Goal: Navigation & Orientation: Find specific page/section

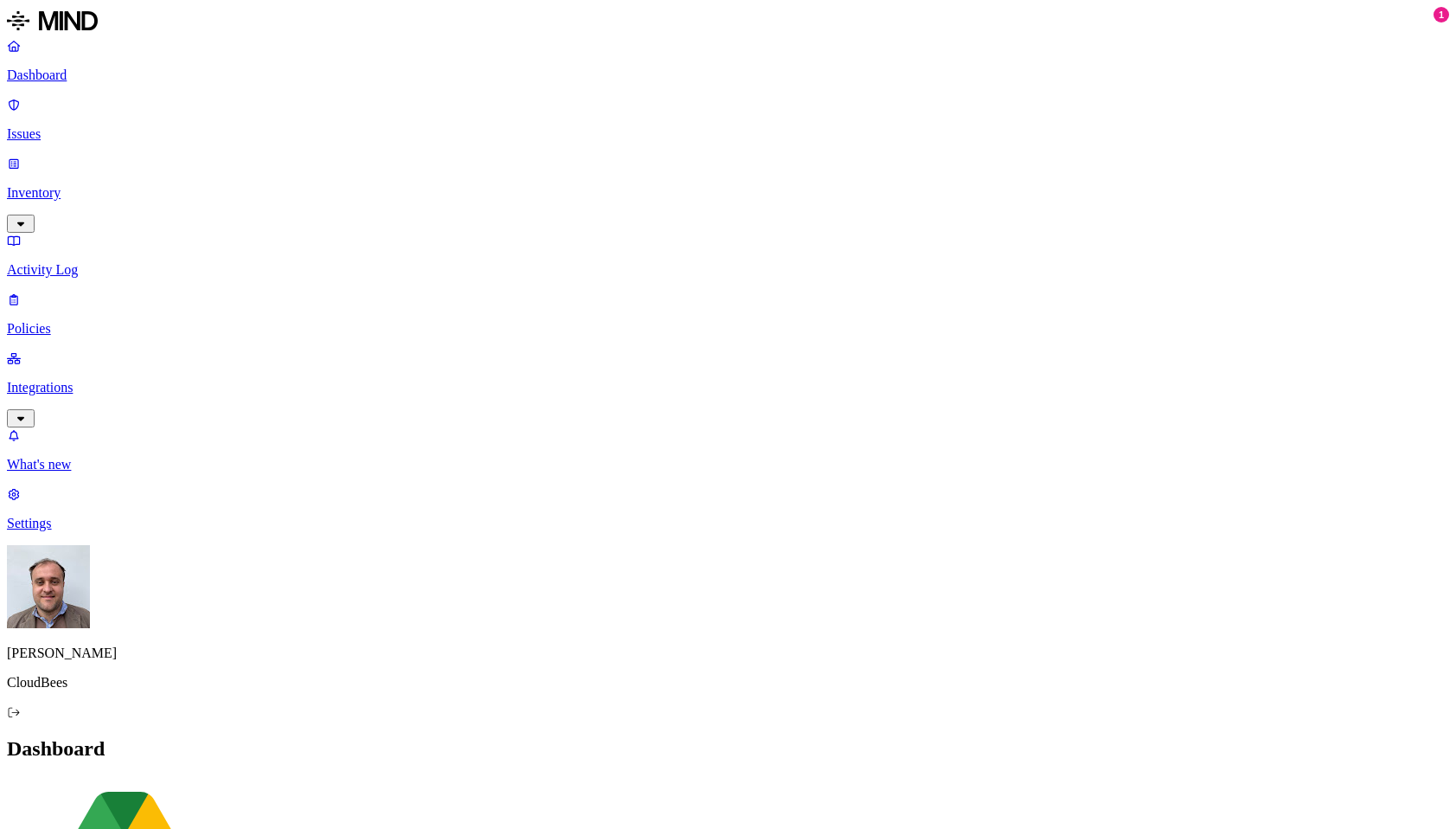
click at [94, 126] on p "Issues" at bounding box center [728, 134] width 1442 height 16
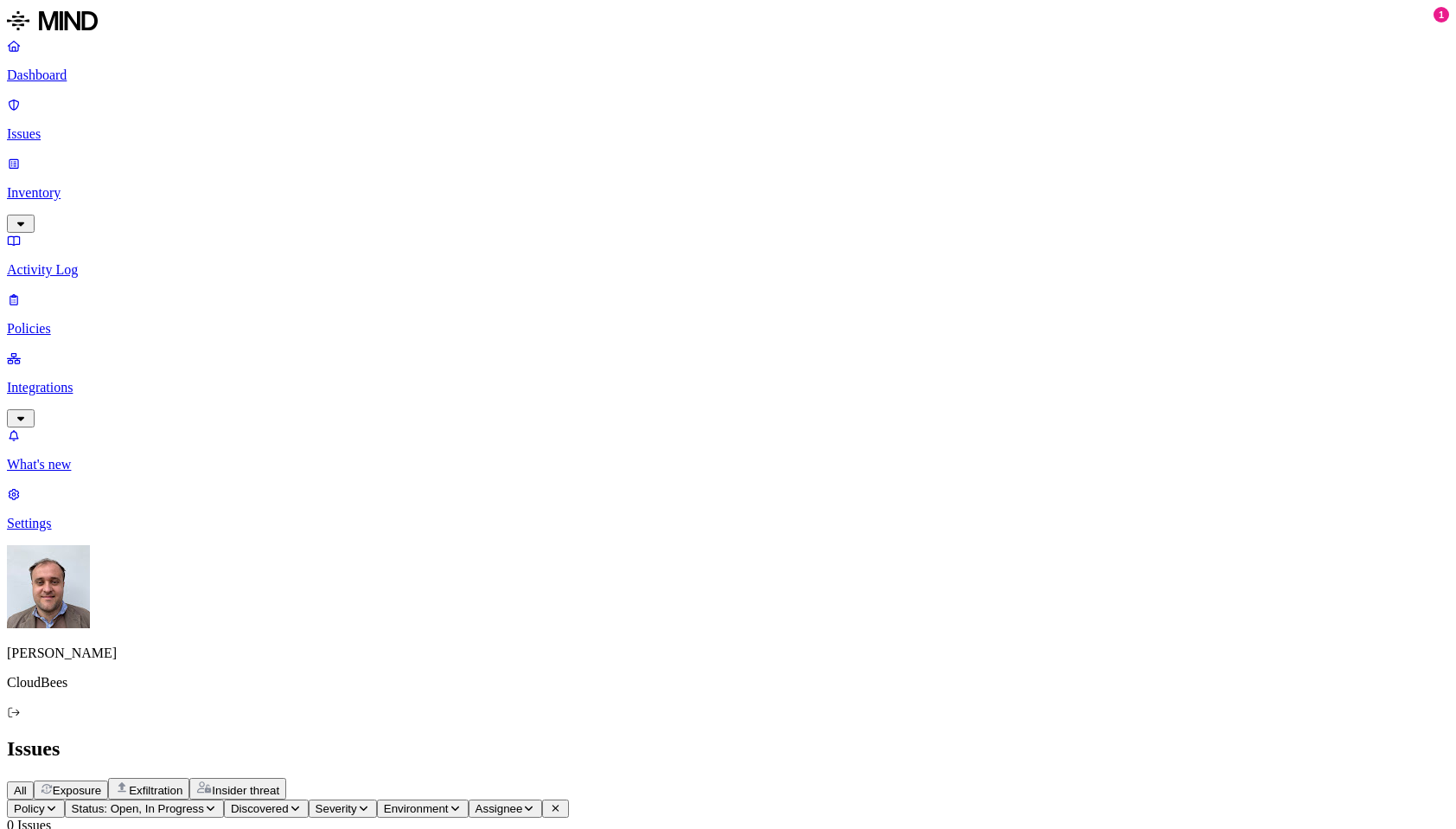
click at [279, 783] on span "Insider threat" at bounding box center [245, 789] width 67 height 13
click at [27, 783] on span "All" at bounding box center [19, 789] width 13 height 13
click at [102, 71] on p "Dashboard" at bounding box center [728, 75] width 1442 height 16
